Goal: Unclear

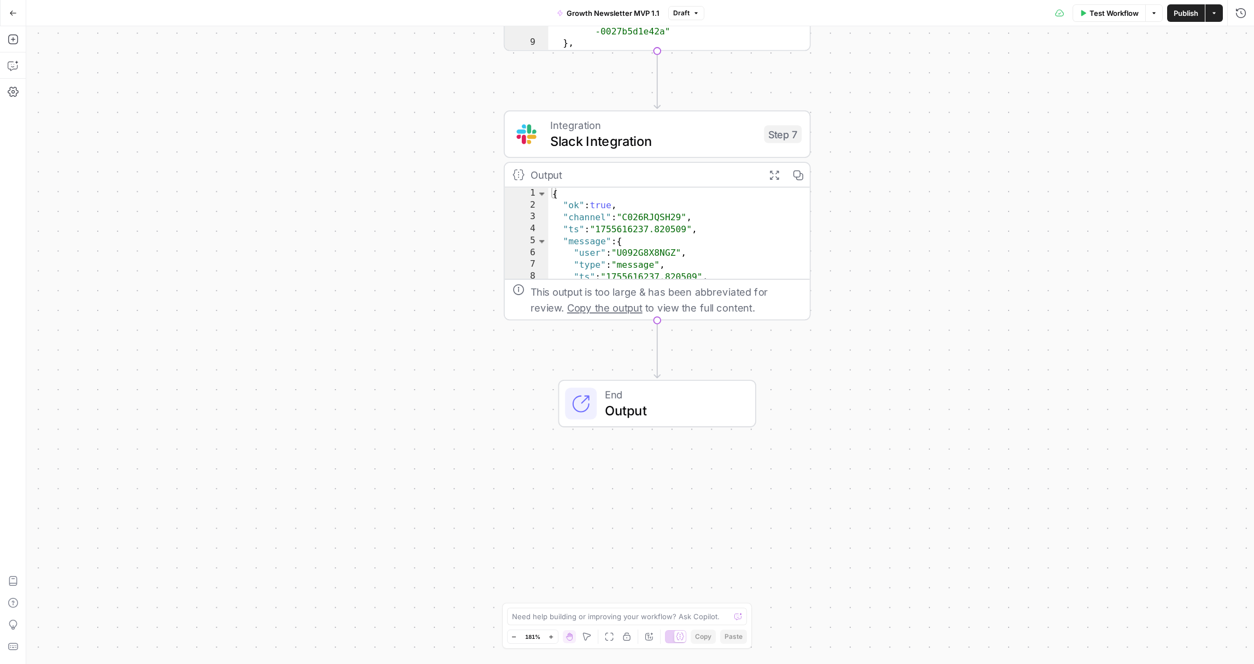
click at [873, 513] on div "Workflow Set Inputs Inputs Search Knowledge Base Search Leads Meeting Notes Ste…" at bounding box center [640, 345] width 1228 height 638
click at [712, 433] on div "Workflow Set Inputs Inputs Search Knowledge Base Search Leads Meeting Notes Ste…" at bounding box center [640, 345] width 1228 height 638
click at [868, 243] on div "Workflow Set Inputs Inputs Search Knowledge Base Search Leads Meeting Notes Ste…" at bounding box center [640, 345] width 1228 height 638
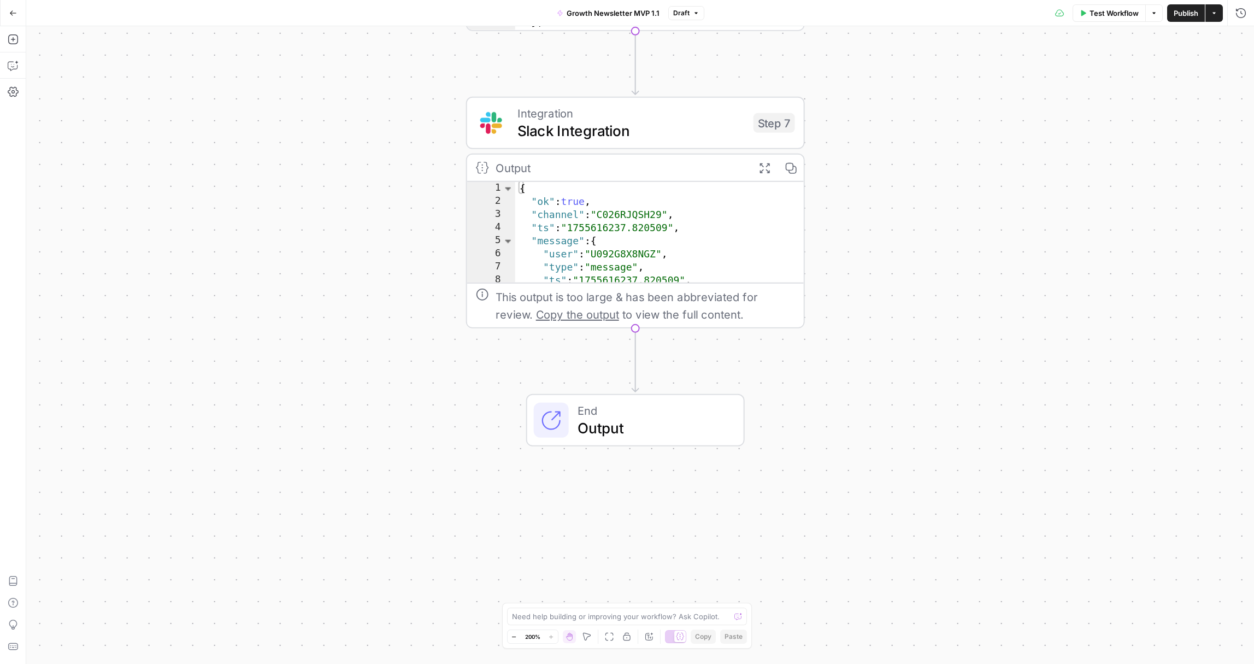
click at [821, 415] on div "Workflow Set Inputs Inputs Search Knowledge Base Search Leads Meeting Notes Ste…" at bounding box center [640, 345] width 1228 height 638
